Goal: Task Accomplishment & Management: Manage account settings

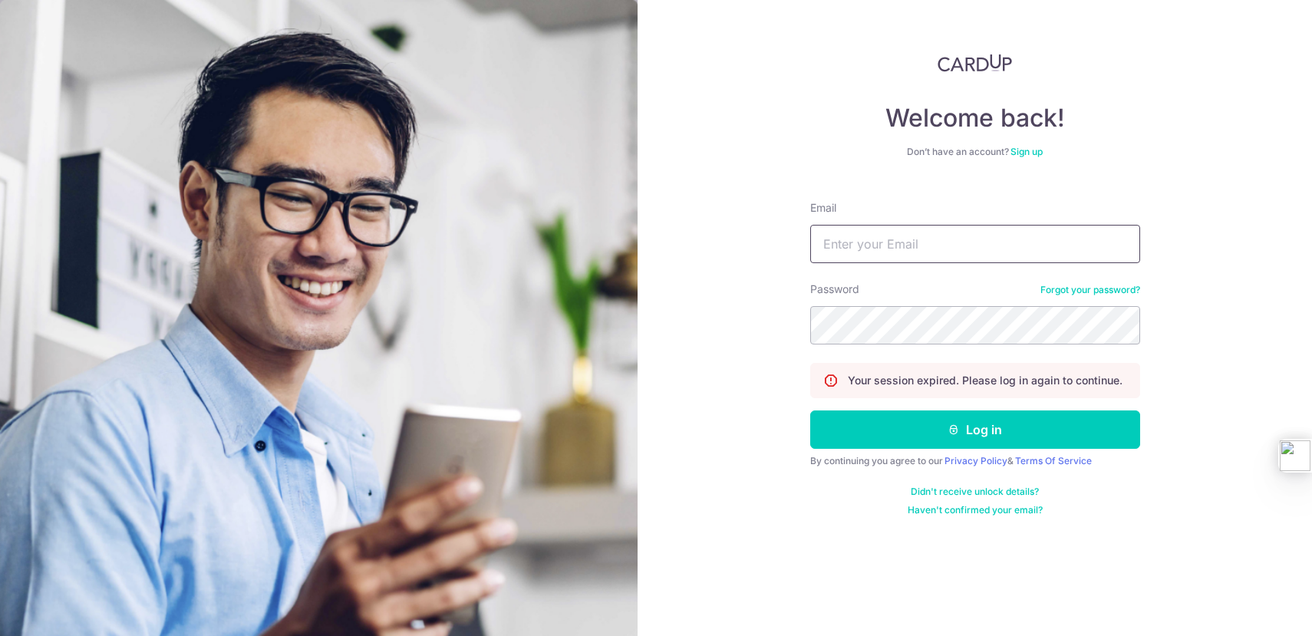
type input "lj5201@gmail.com"
click at [956, 405] on form "Email lj5201@gmail.com Password Forgot your password? Your session expired. Ple…" at bounding box center [975, 353] width 330 height 328
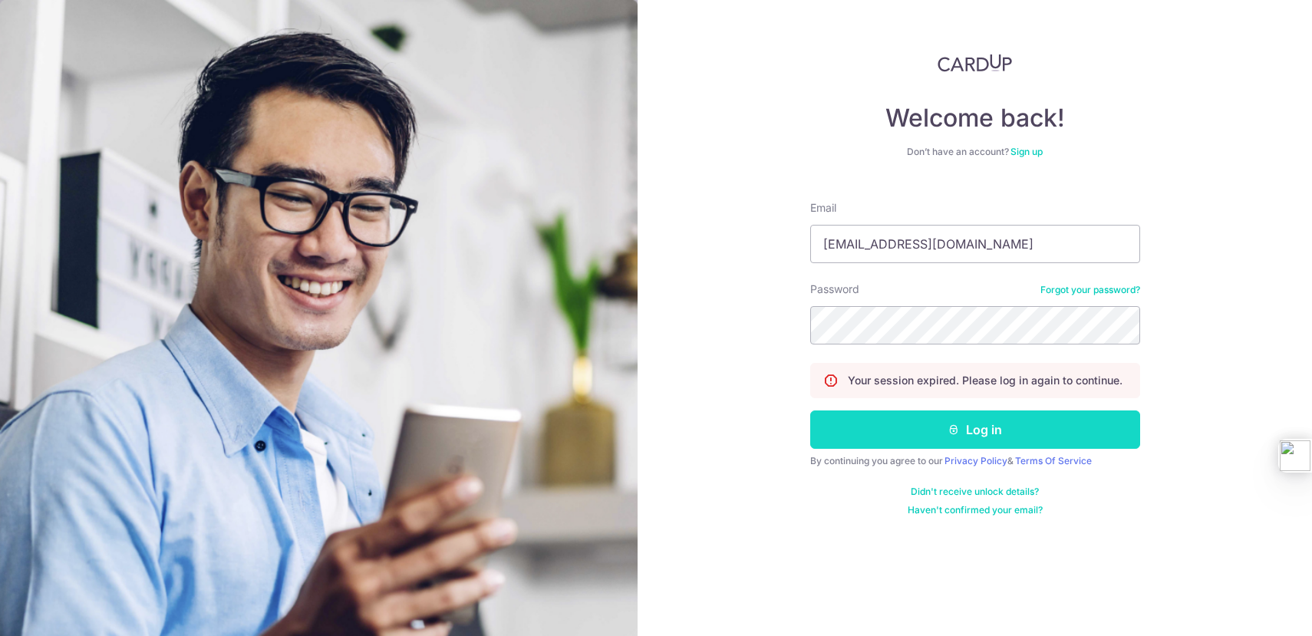
click at [959, 423] on button "Log in" at bounding box center [975, 429] width 330 height 38
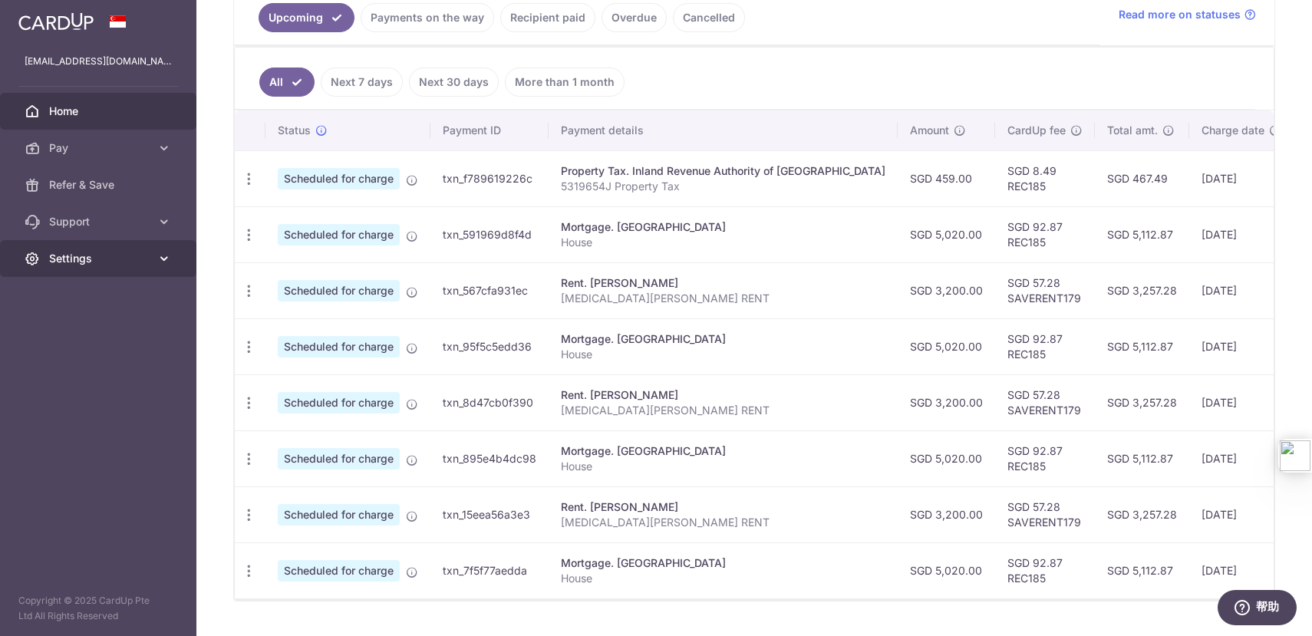
click at [98, 252] on span "Settings" at bounding box center [99, 258] width 101 height 15
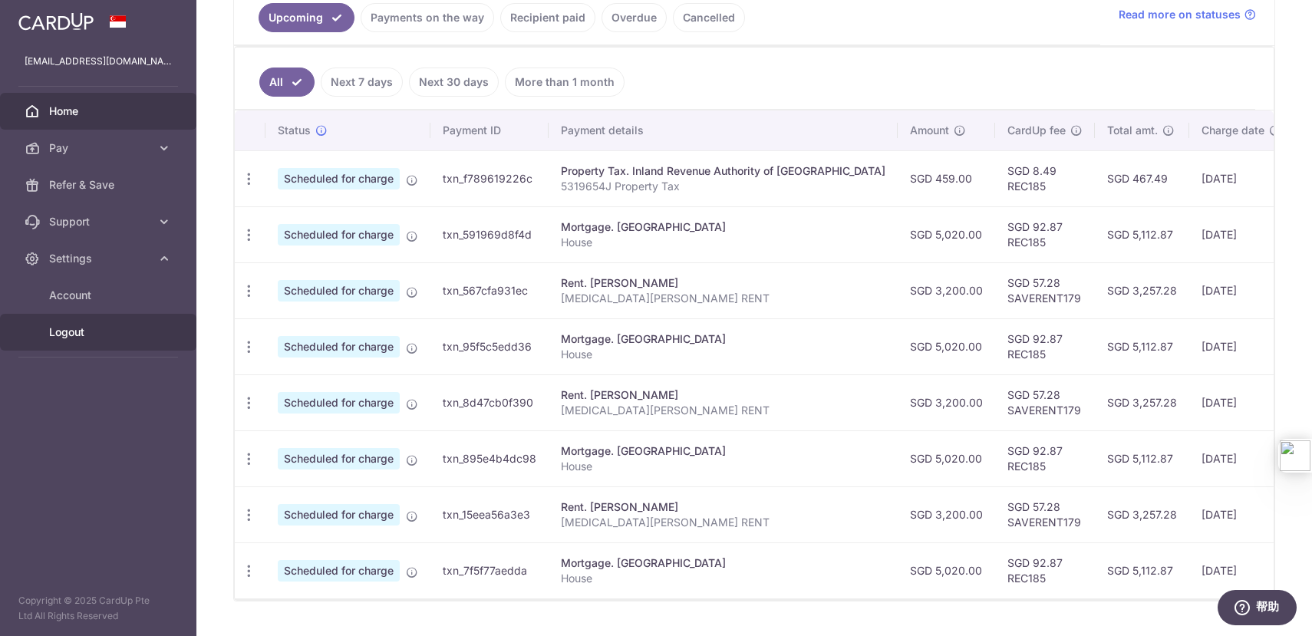
click at [112, 326] on span "Logout" at bounding box center [99, 332] width 101 height 15
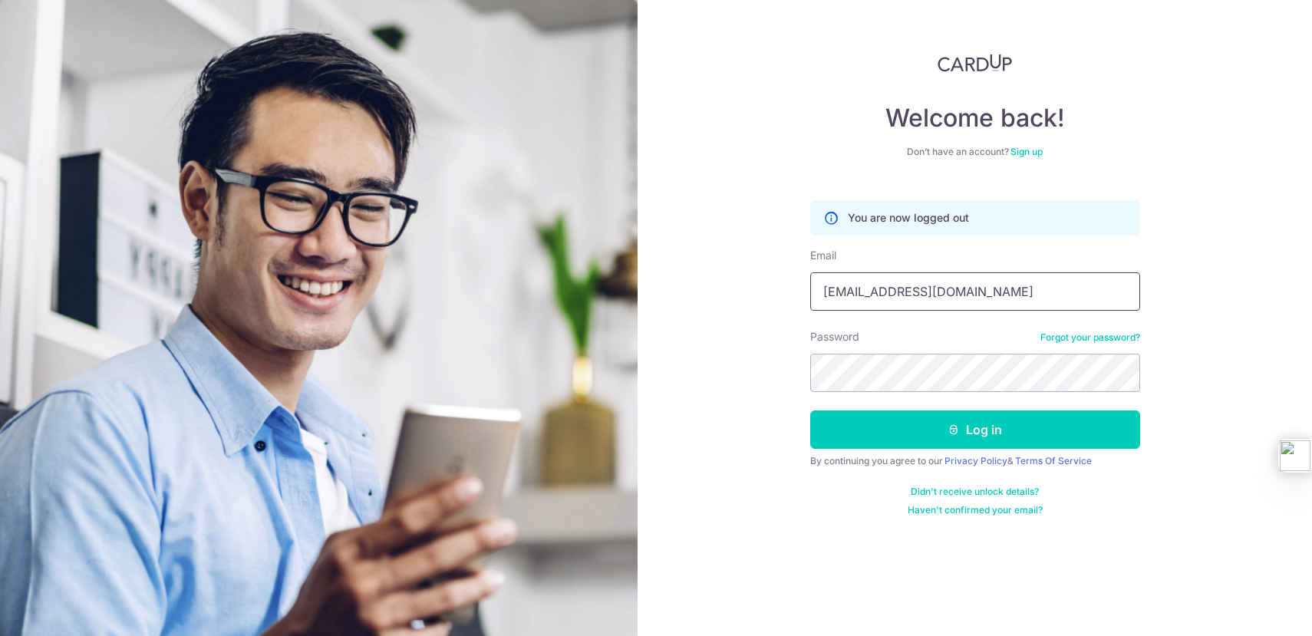
click at [994, 294] on input "[EMAIL_ADDRESS][DOMAIN_NAME]" at bounding box center [975, 291] width 330 height 38
type input "[EMAIL_ADDRESS][DOMAIN_NAME]"
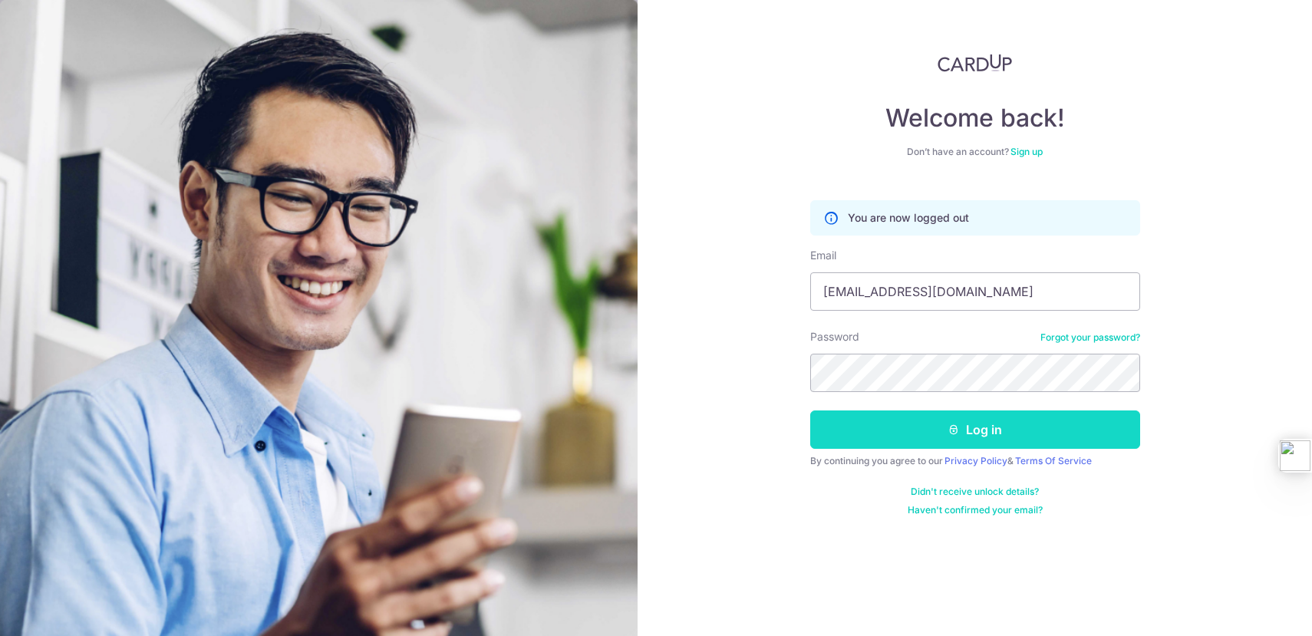
click at [967, 430] on button "Log in" at bounding box center [975, 429] width 330 height 38
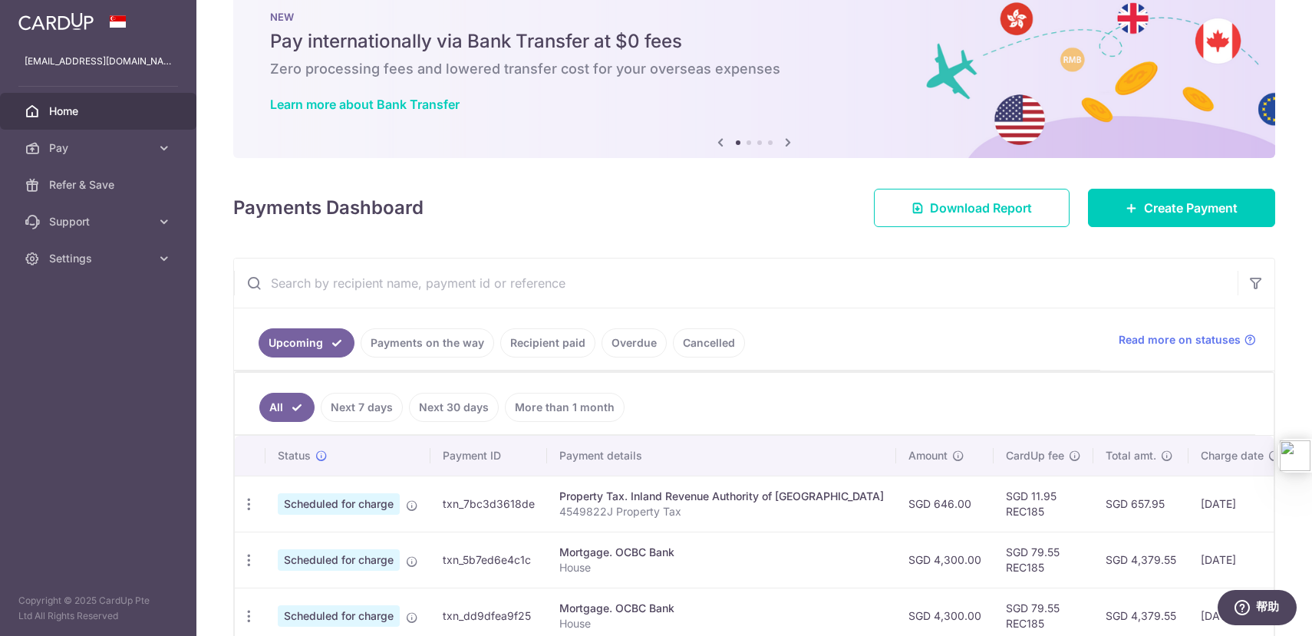
scroll to position [121, 0]
